Goal: Transaction & Acquisition: Purchase product/service

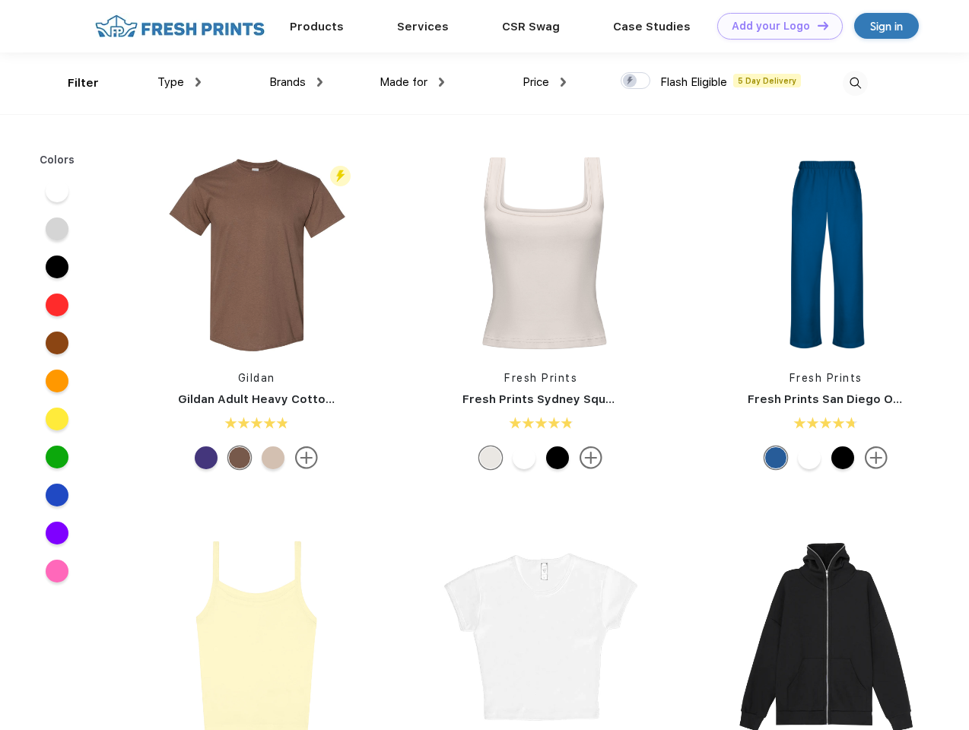
scroll to position [1, 0]
click at [774, 26] on link "Add your Logo Design Tool" at bounding box center [779, 26] width 125 height 27
click at [0, 0] on div "Design Tool" at bounding box center [0, 0] width 0 height 0
click at [816, 25] on link "Add your Logo Design Tool" at bounding box center [779, 26] width 125 height 27
click at [73, 83] on div "Filter" at bounding box center [83, 83] width 31 height 17
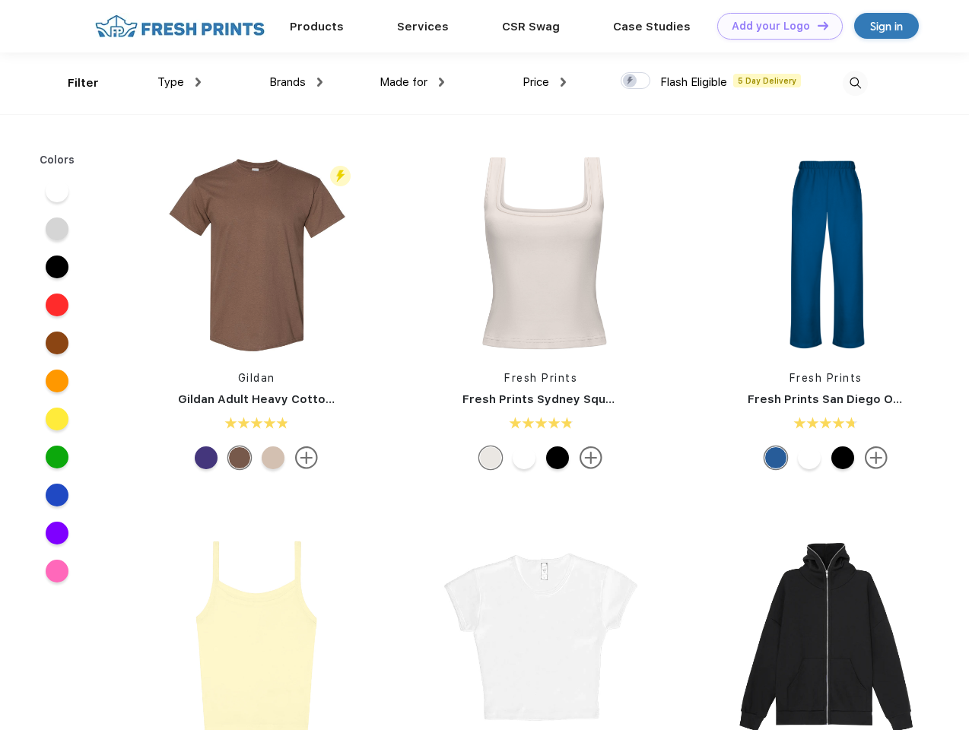
click at [179, 82] on span "Type" at bounding box center [170, 82] width 27 height 14
click at [296, 82] on span "Brands" at bounding box center [287, 82] width 36 height 14
click at [412, 82] on span "Made for" at bounding box center [403, 82] width 48 height 14
click at [544, 82] on span "Price" at bounding box center [535, 82] width 27 height 14
click at [636, 81] on div at bounding box center [635, 80] width 30 height 17
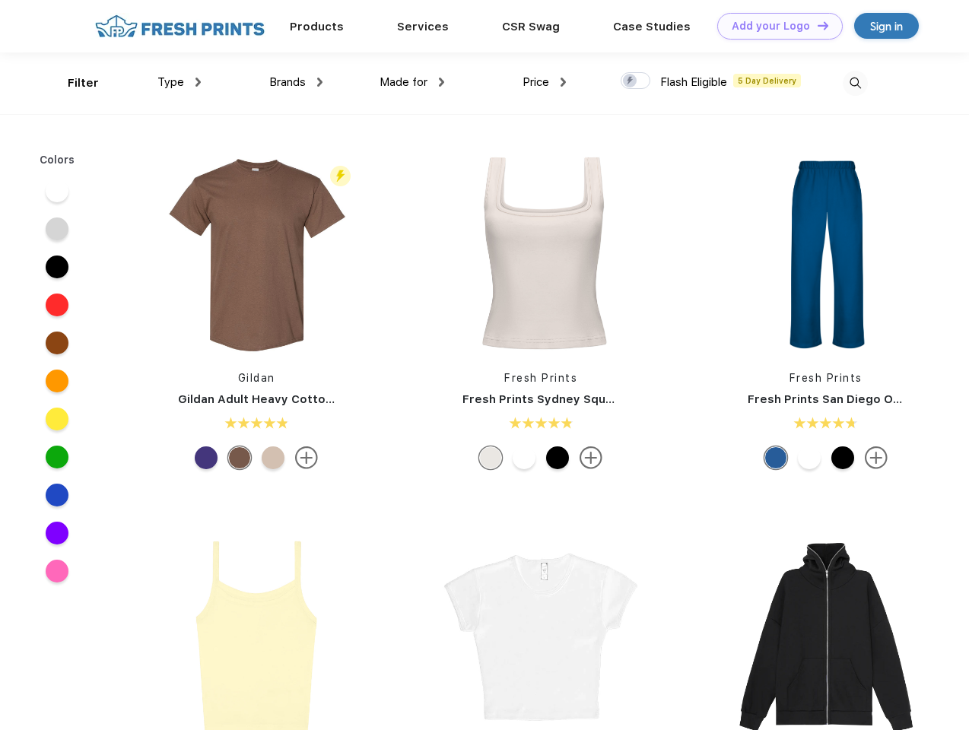
click at [630, 81] on input "checkbox" at bounding box center [625, 76] width 10 height 10
click at [855, 83] on img at bounding box center [854, 83] width 25 height 25
